Goal: Find contact information: Find contact information

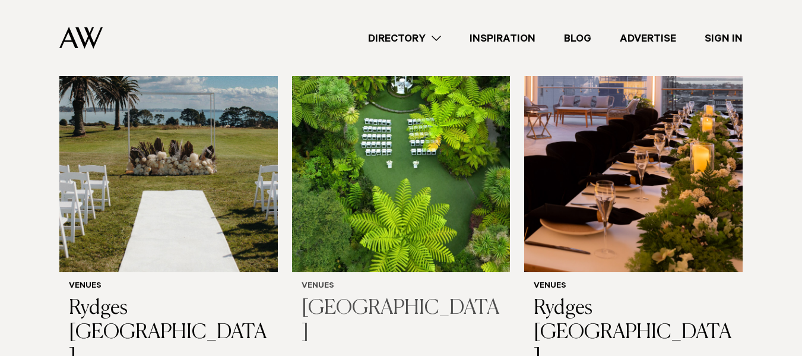
scroll to position [911, 0]
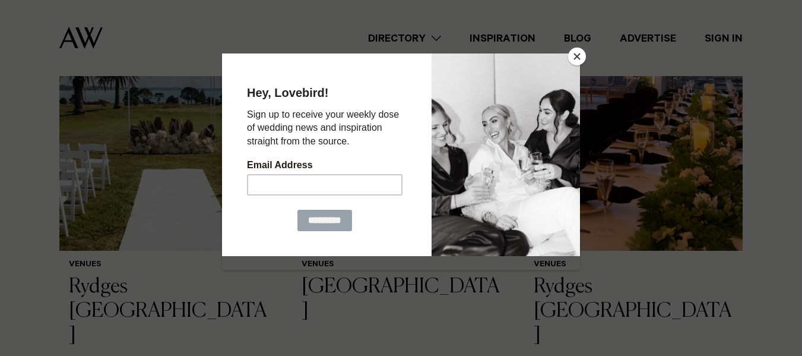
click at [577, 53] on button "Close" at bounding box center [577, 56] width 18 height 18
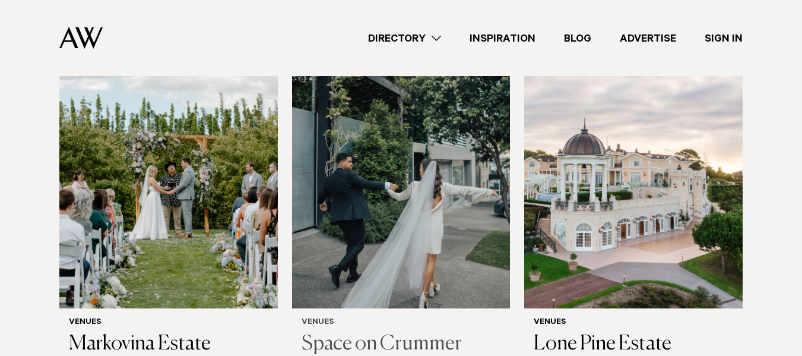
scroll to position [1326, 0]
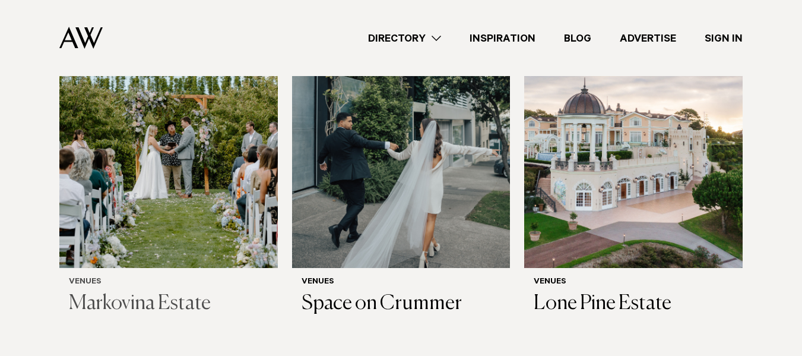
click at [166, 172] on img at bounding box center [168, 120] width 218 height 293
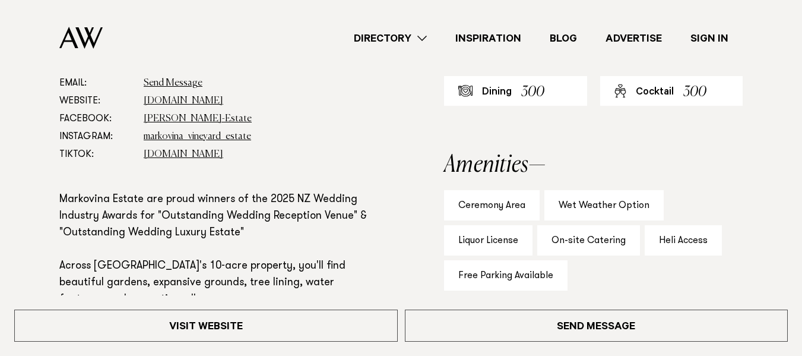
scroll to position [594, 0]
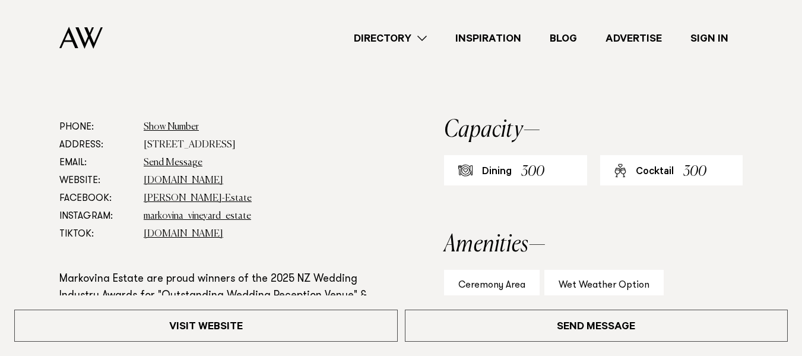
drag, startPoint x: 144, startPoint y: 147, endPoint x: 287, endPoint y: 140, distance: 143.2
click at [287, 140] on dd "[STREET_ADDRESS]" at bounding box center [256, 145] width 224 height 18
copy dd "[STREET_ADDRESS]"
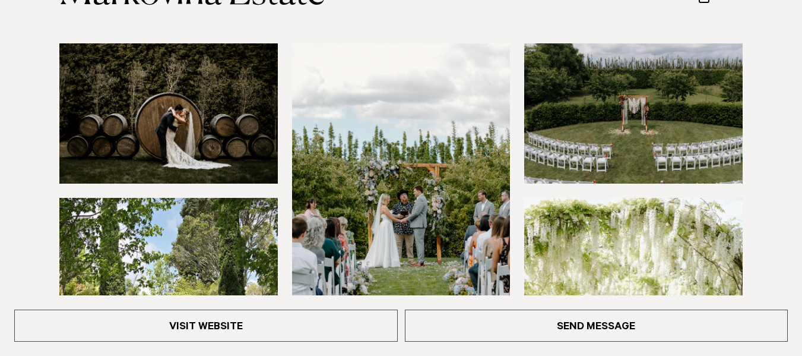
scroll to position [178, 0]
